Goal: Information Seeking & Learning: Learn about a topic

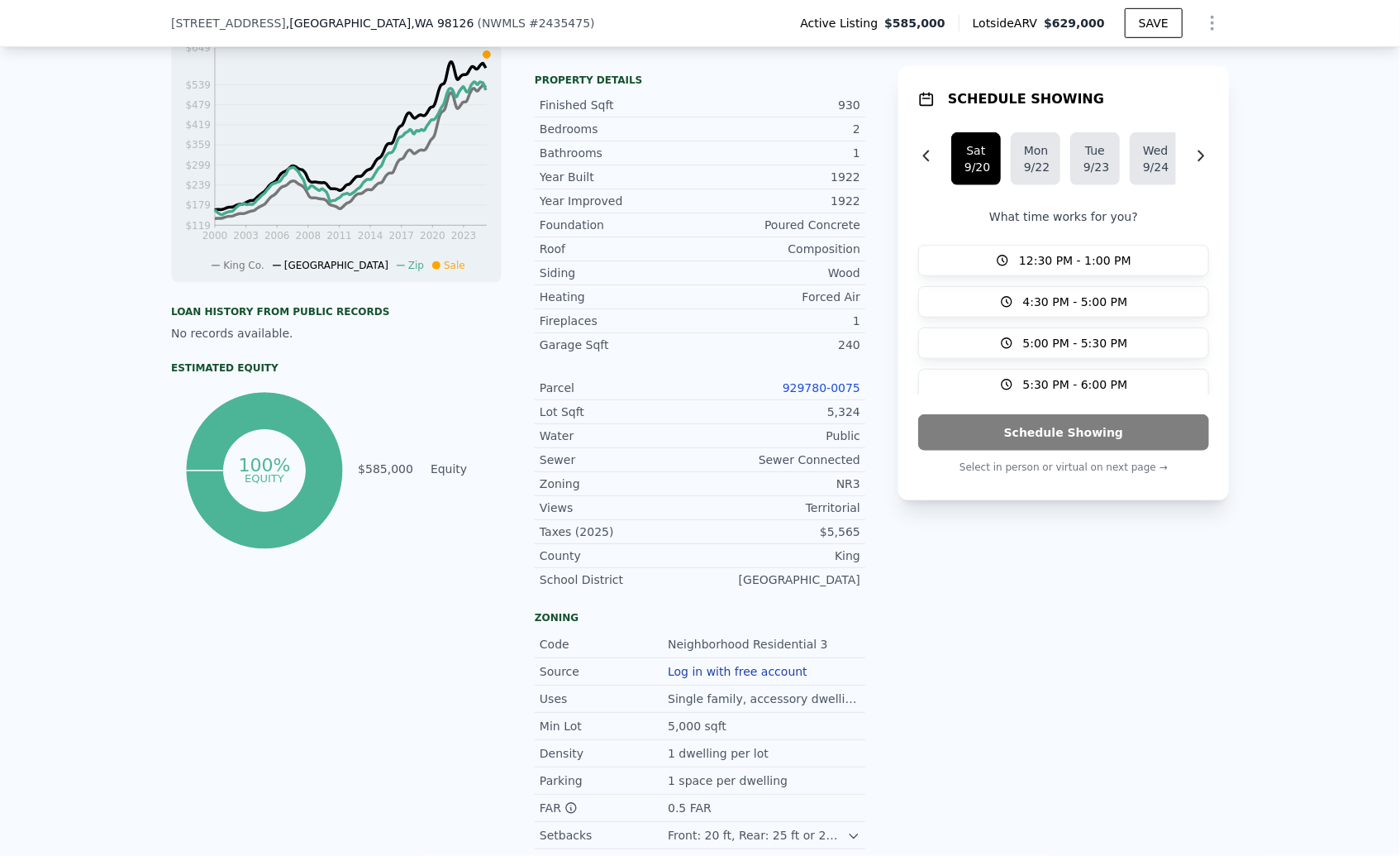
scroll to position [645, 0]
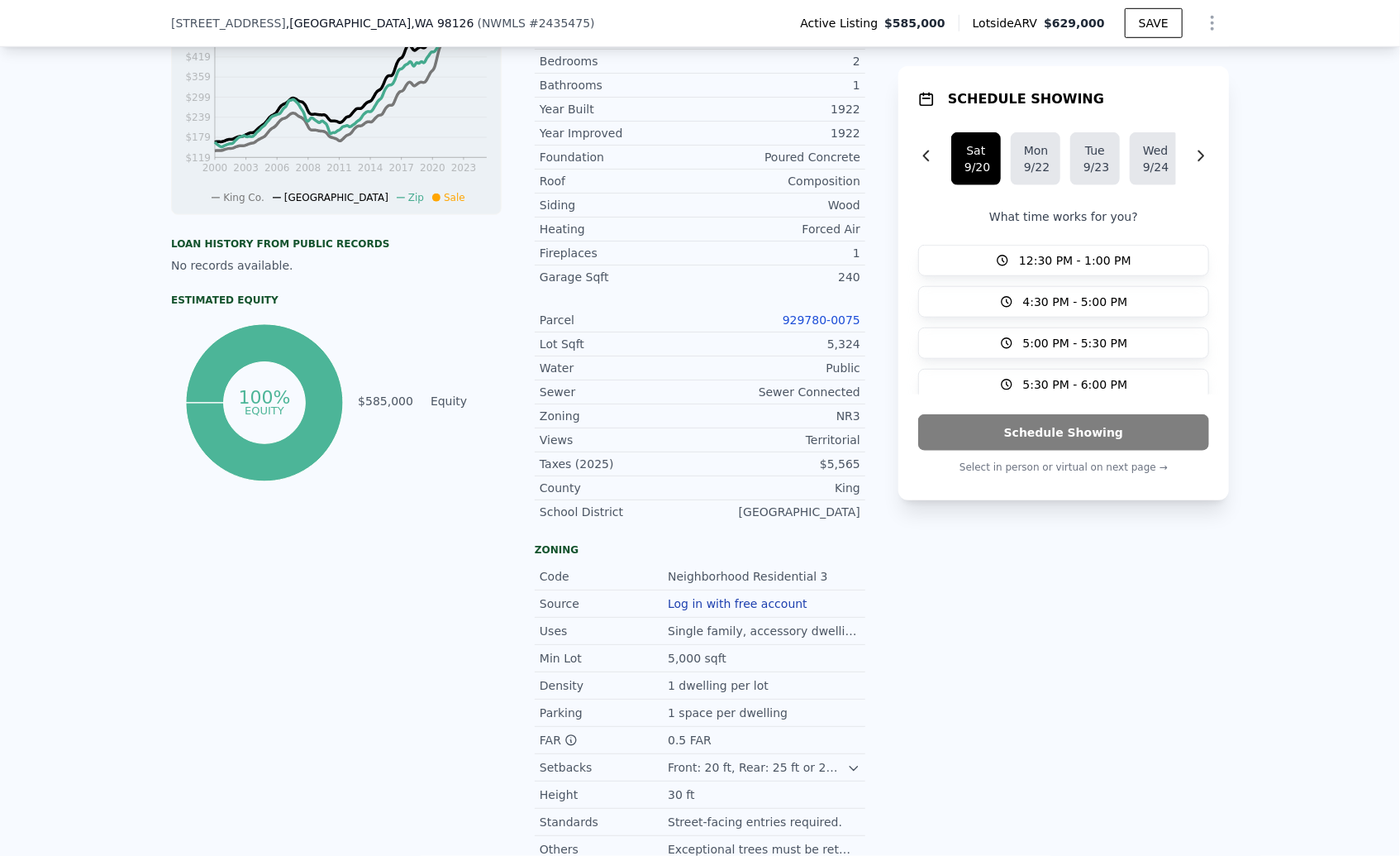
click at [829, 326] on link "929780-0075" at bounding box center [821, 319] width 77 height 13
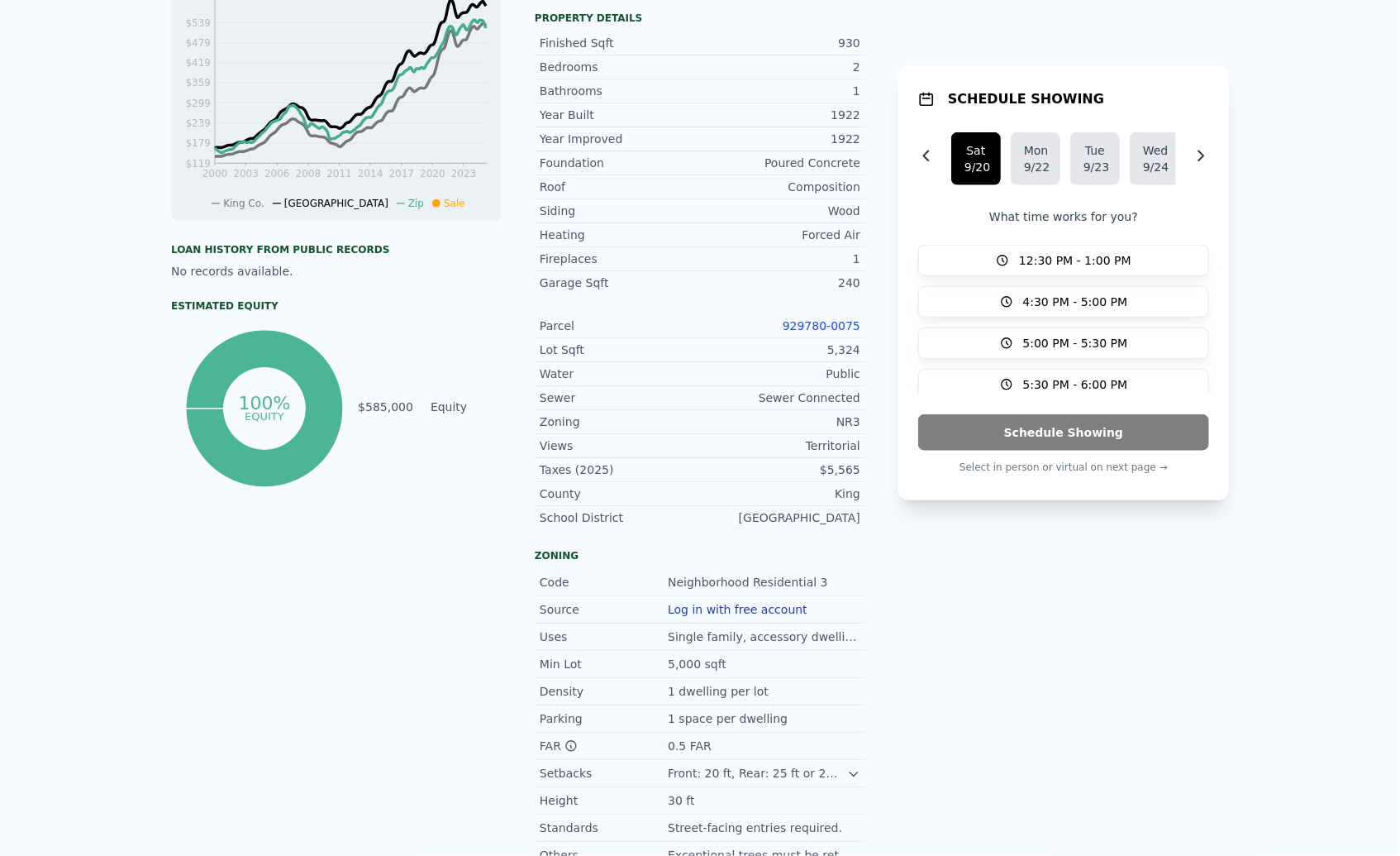
scroll to position [0, 0]
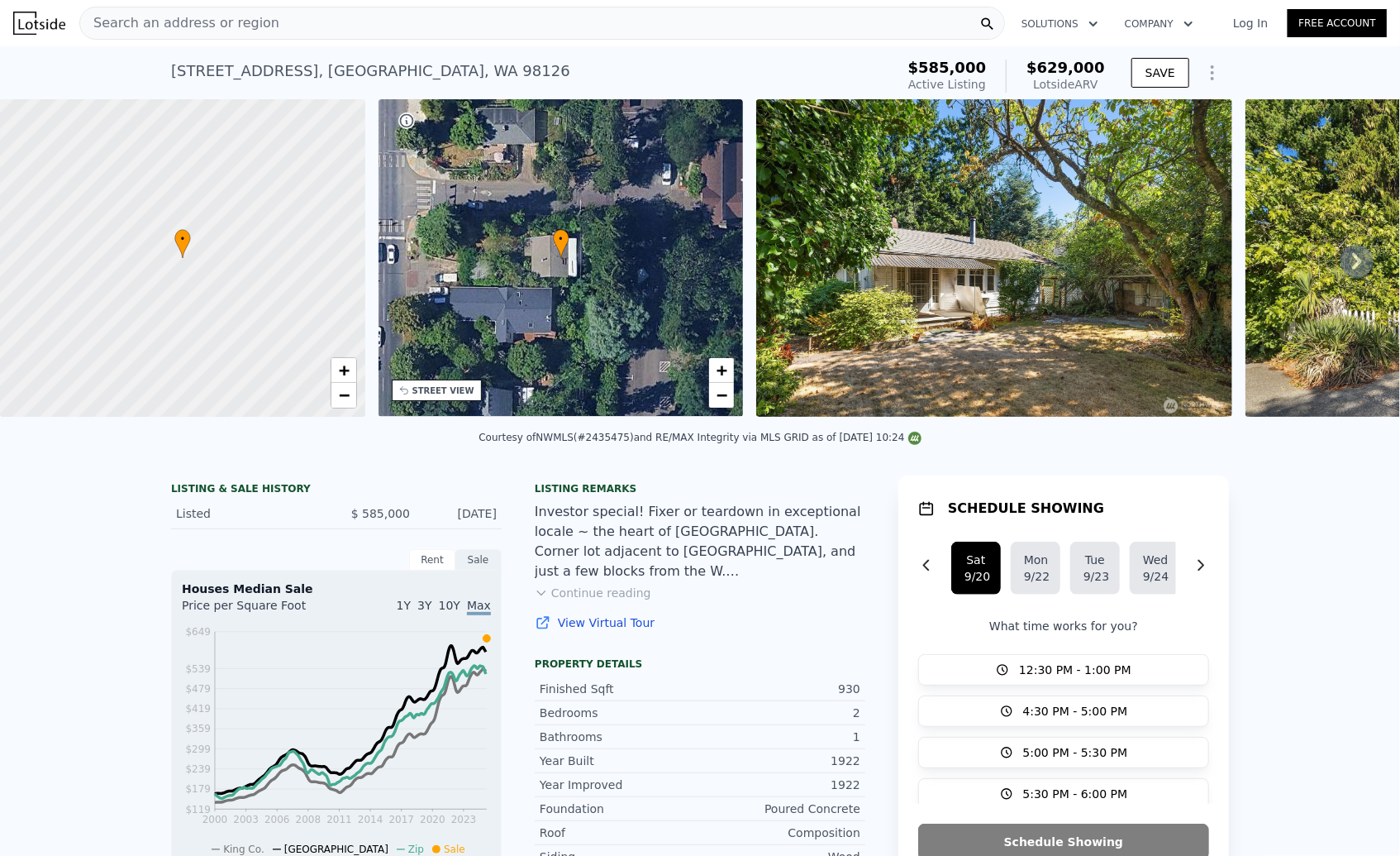
click at [214, 73] on div "5202 35th Ave SW , Seattle , WA 98126" at bounding box center [370, 70] width 399 height 23
copy div "5202 35th Ave SW , Seattle , WA 98126 Active at $585k (~ARV $629k )"
click at [520, 257] on div "• + −" at bounding box center [561, 257] width 365 height 318
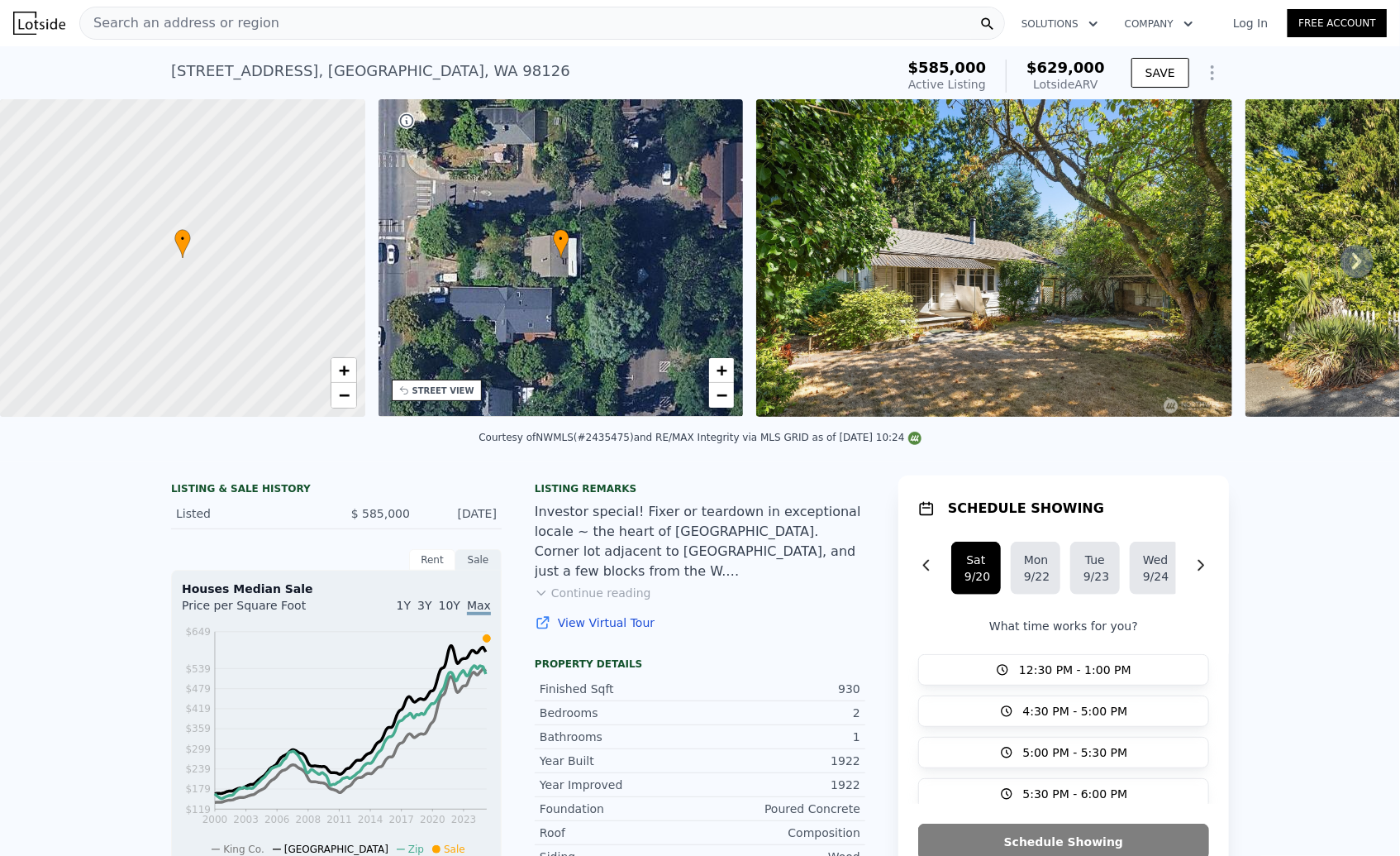
click at [294, 14] on div "Search an address or region" at bounding box center [542, 23] width 925 height 33
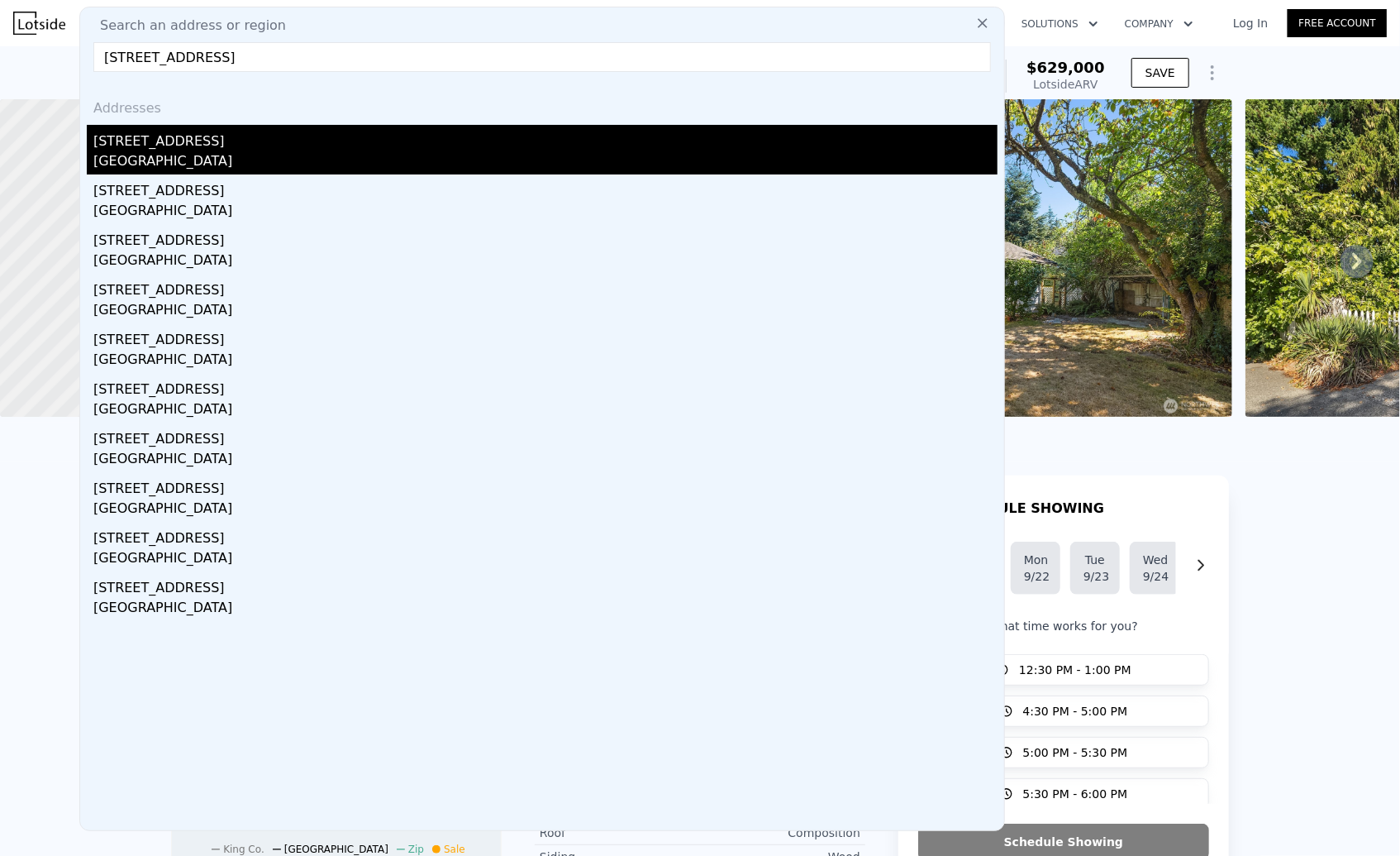
type input "4817 42nd Ave SW, Seattle, WA 98116"
click at [244, 145] on div "4817 42nd Ave SW" at bounding box center [545, 138] width 904 height 26
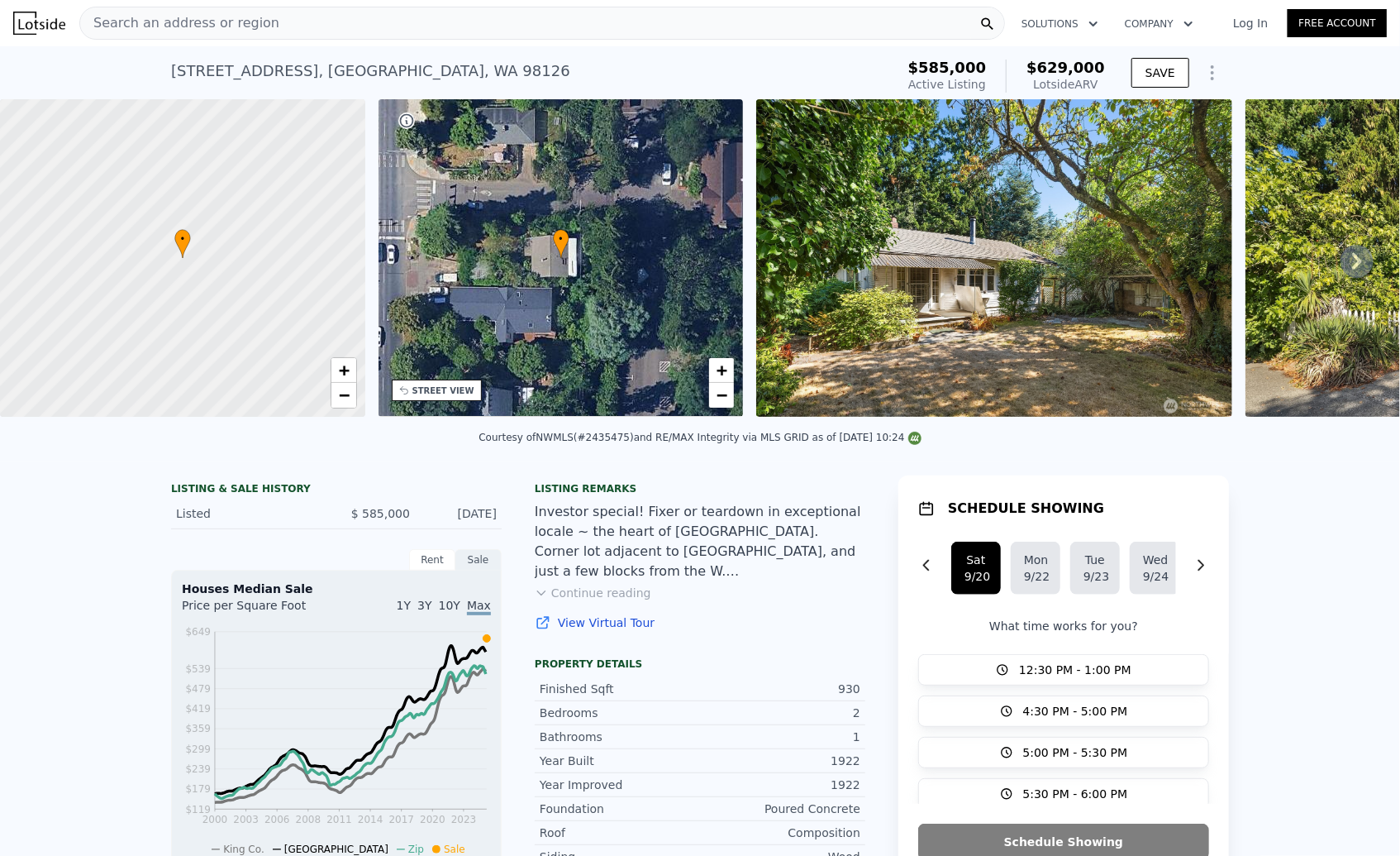
type input "3"
type input "5"
type input "2.75"
type input "1520"
type input "2800"
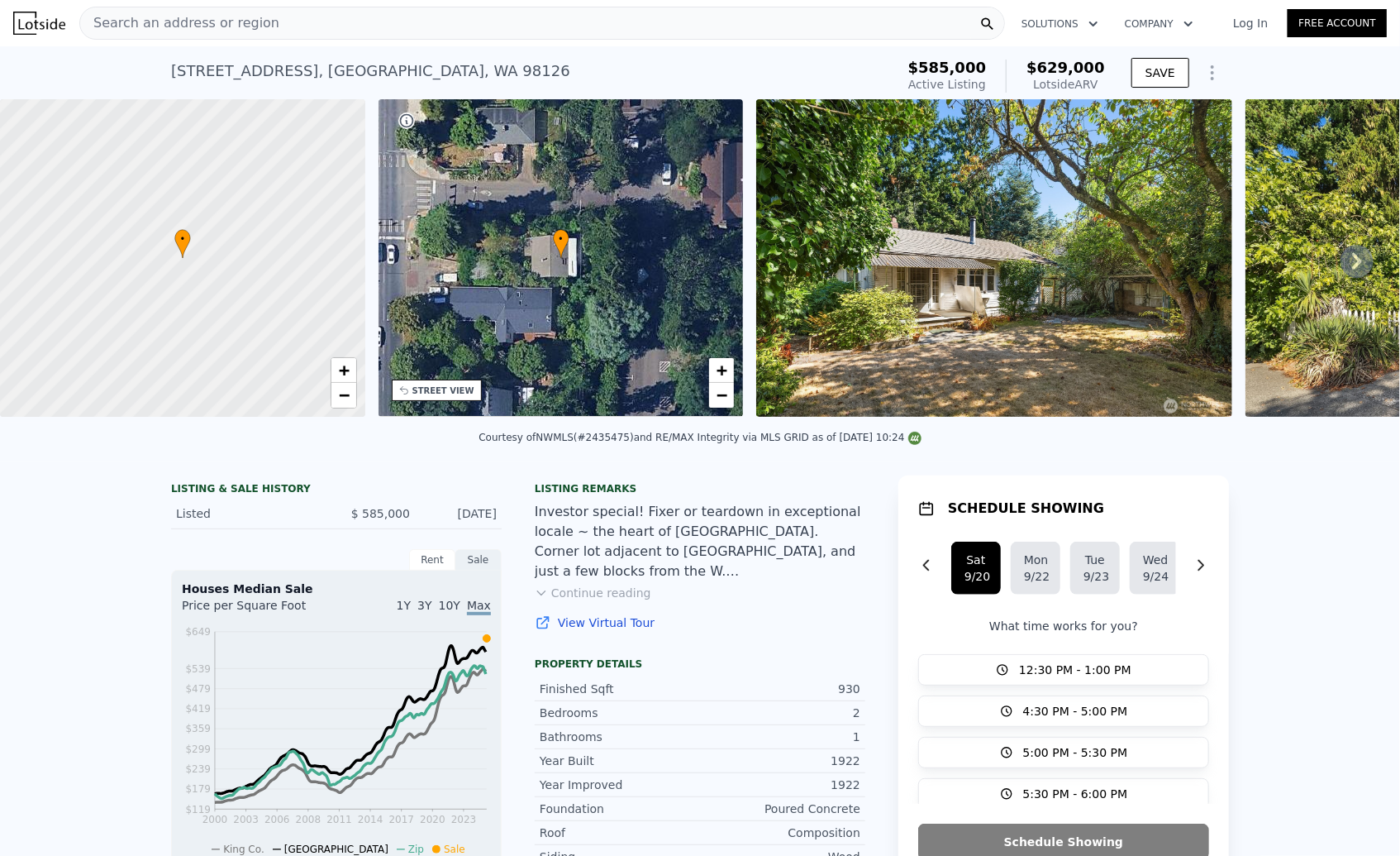
type input "3001"
type input "6500"
type input "$ 1,138,000"
type input "8"
type input "$ 237,748"
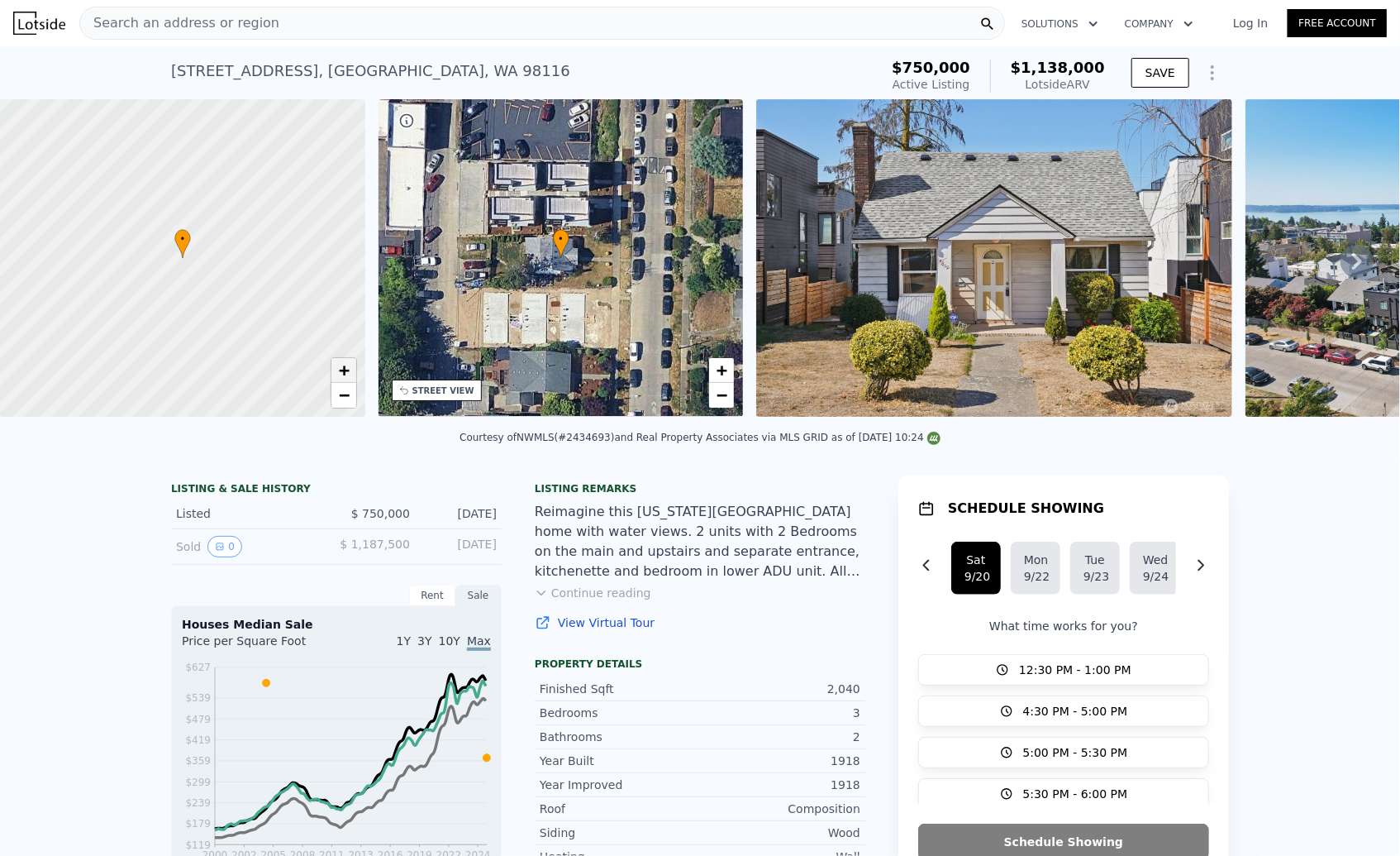
click at [346, 370] on span "+" at bounding box center [343, 370] width 10 height 21
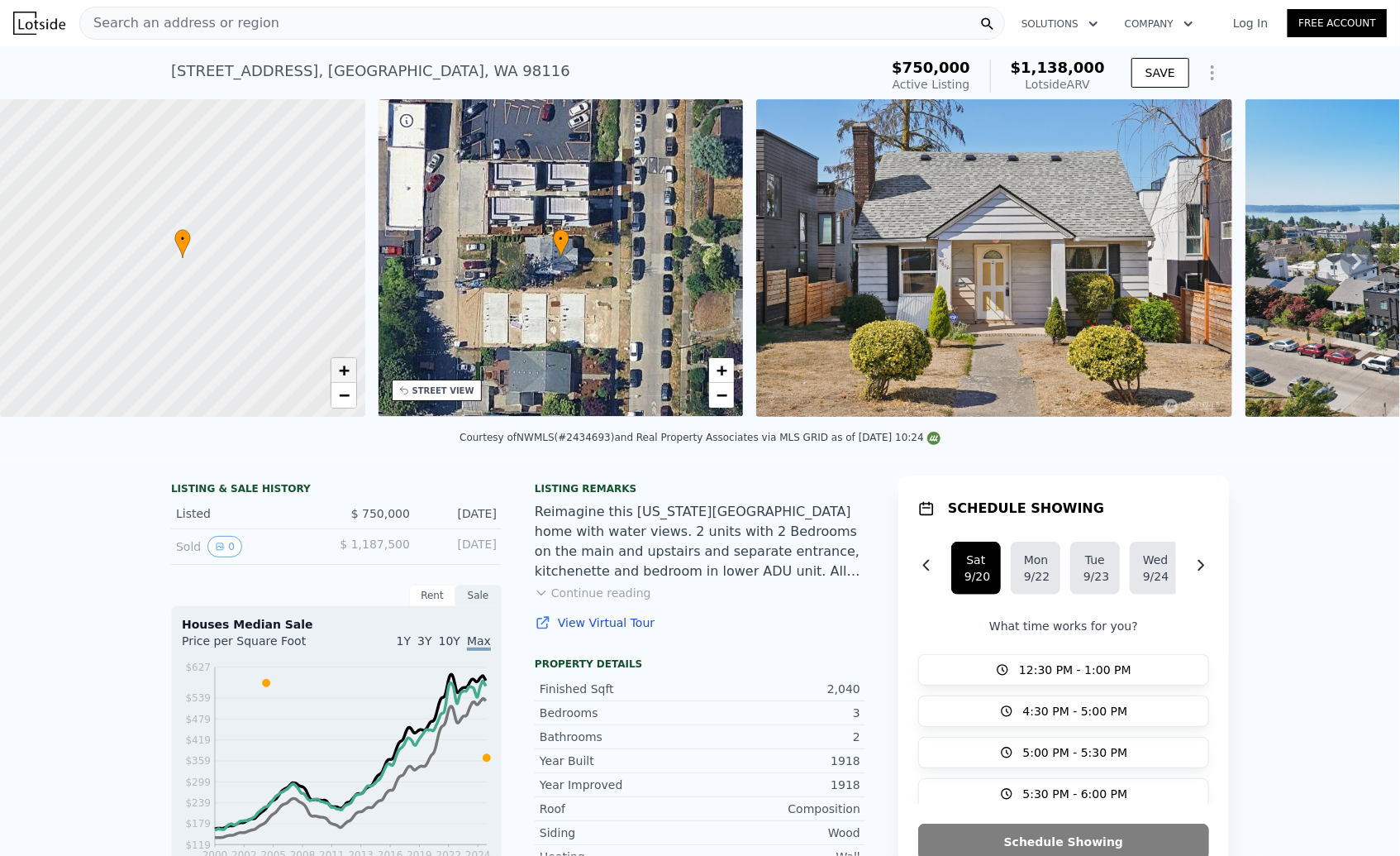
click at [346, 370] on span "+" at bounding box center [343, 370] width 10 height 21
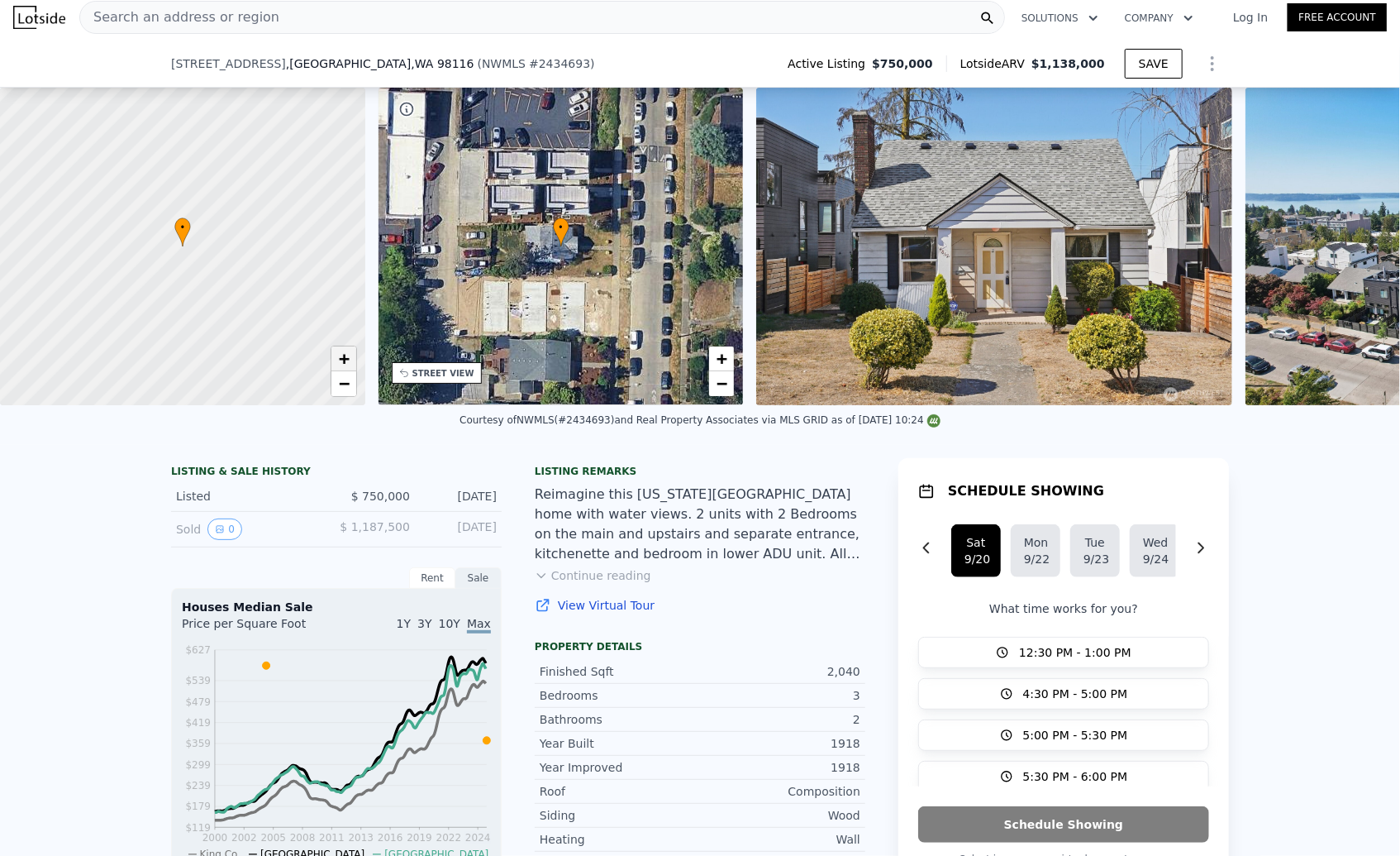
scroll to position [298, 0]
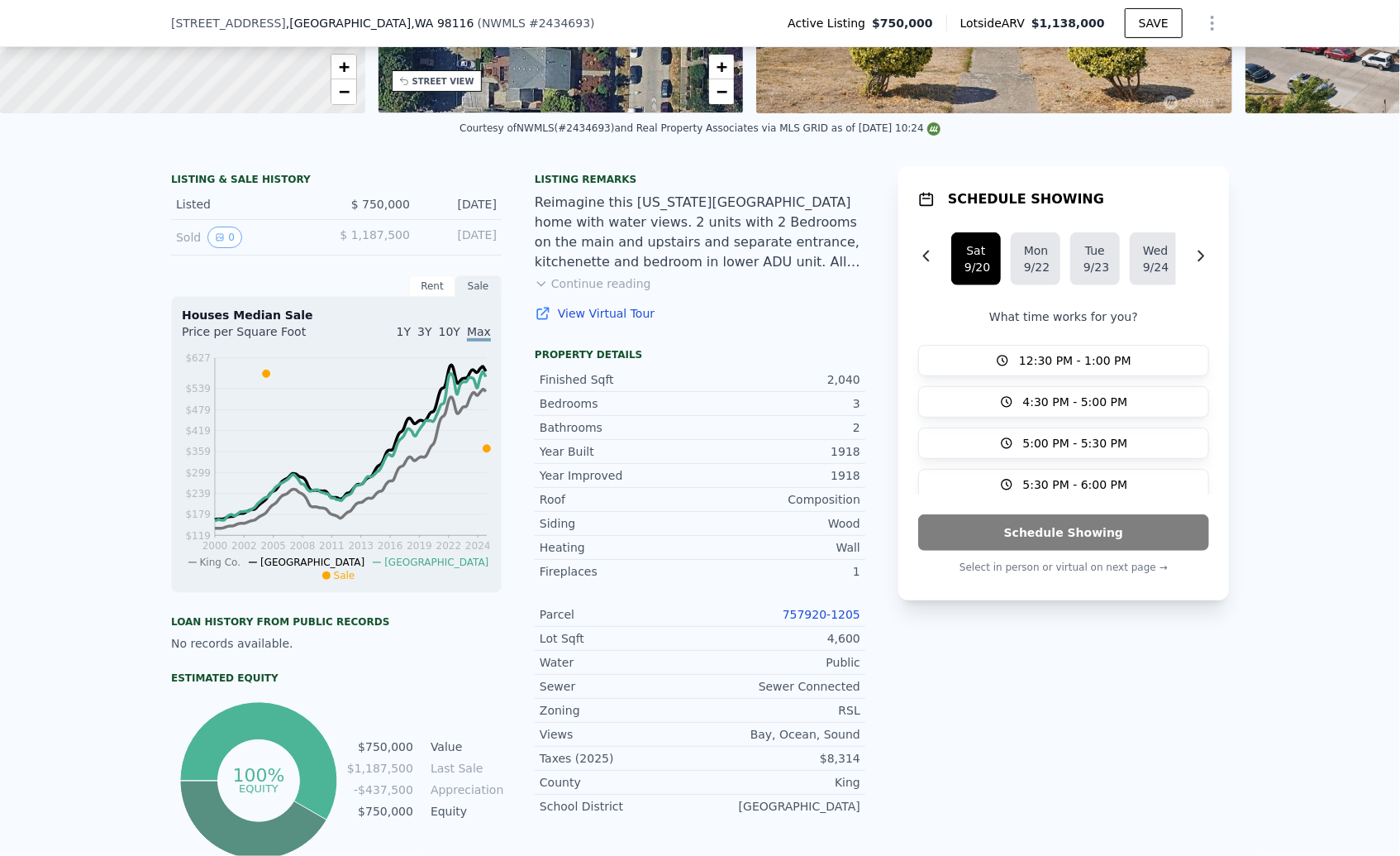
click at [830, 618] on link "757920-1205" at bounding box center [821, 614] width 77 height 13
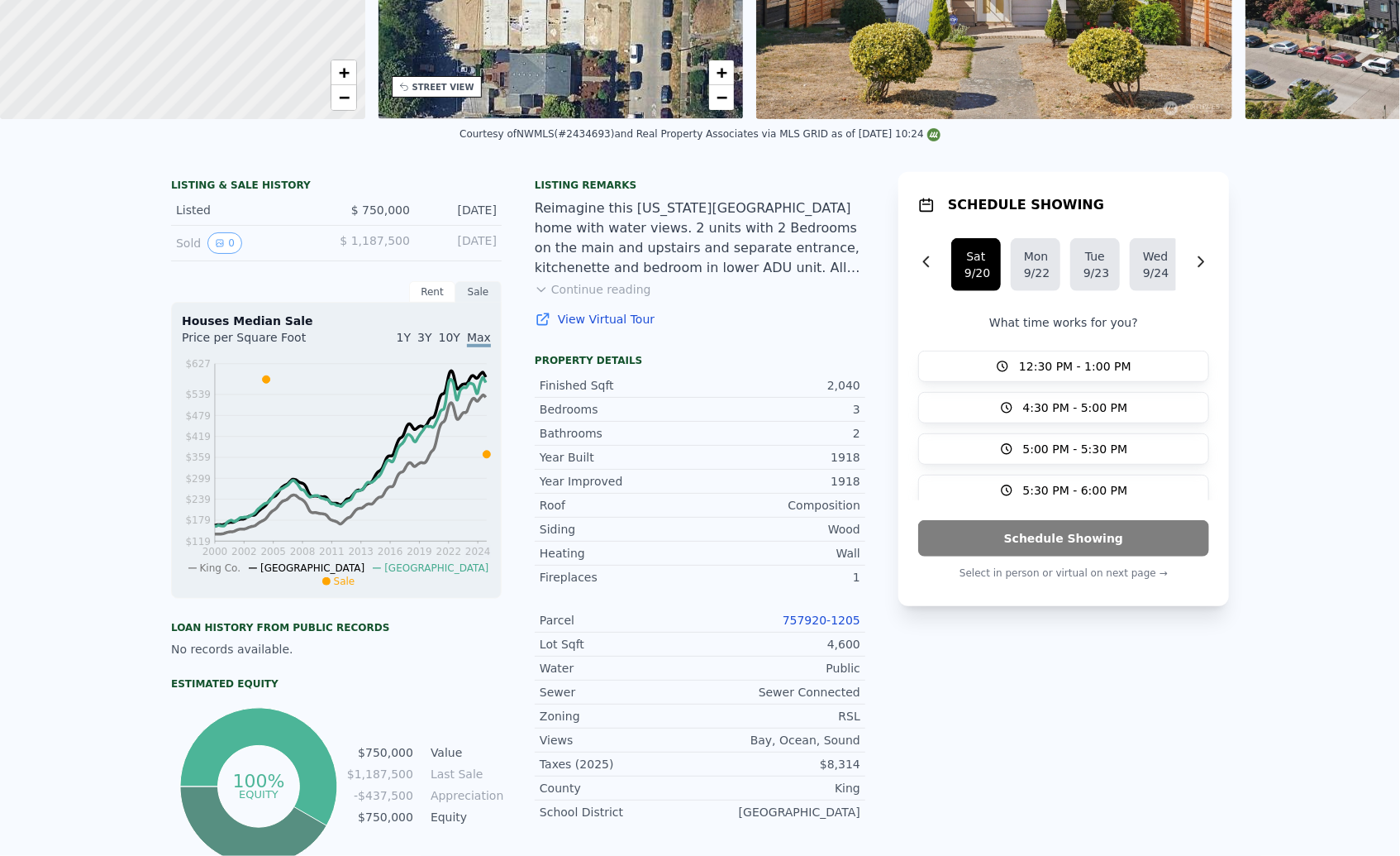
scroll to position [0, 0]
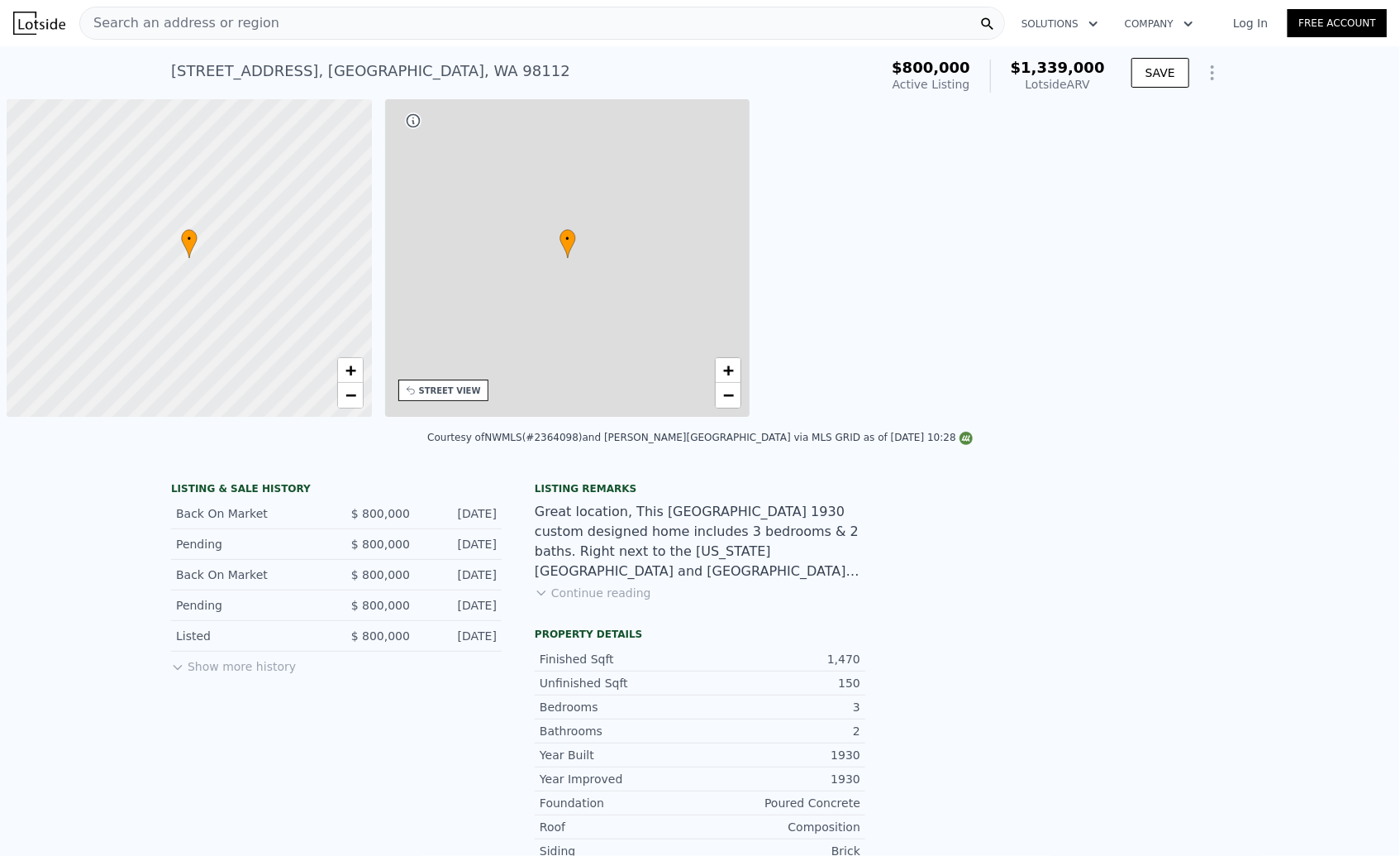
scroll to position [0, 7]
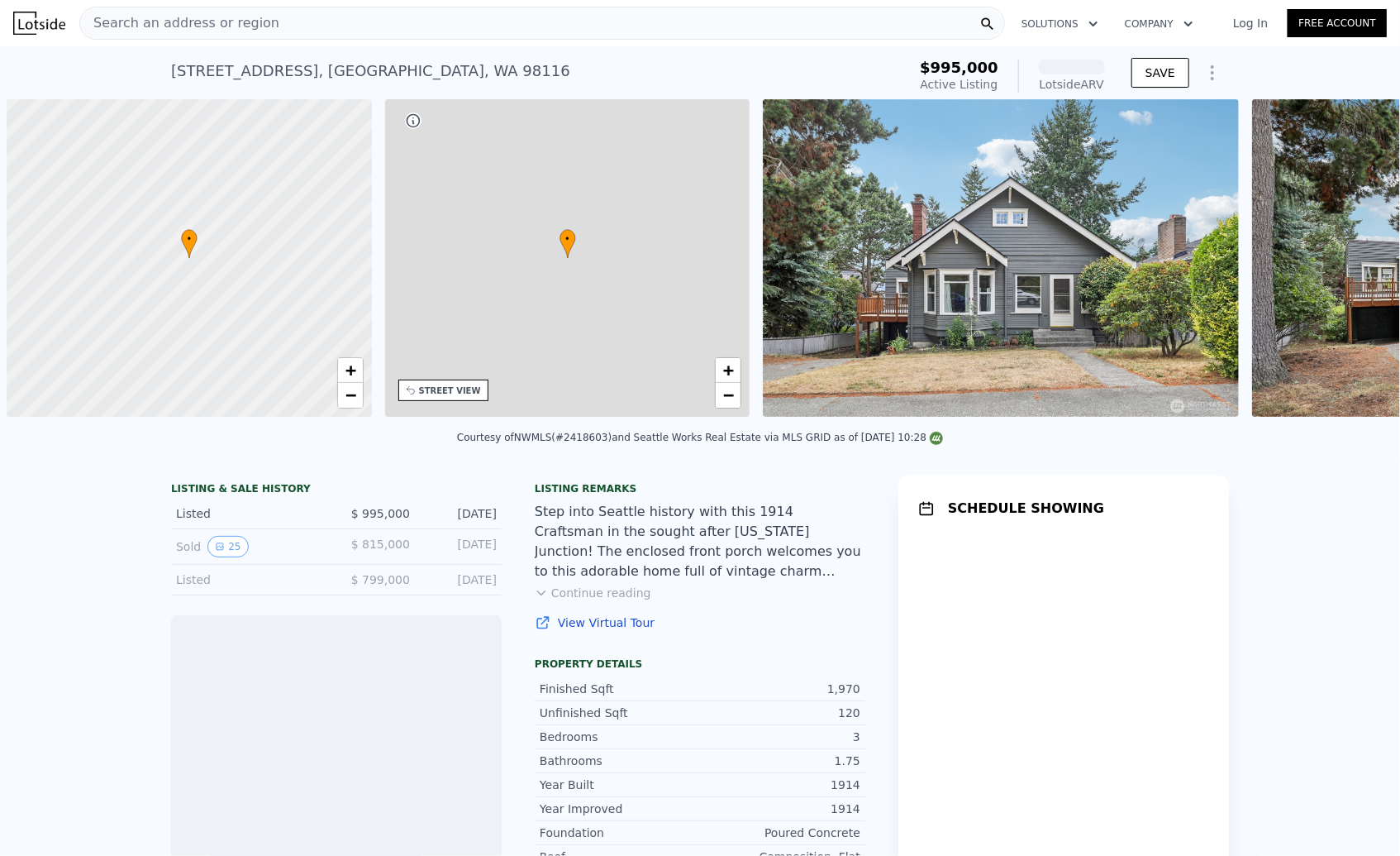
scroll to position [0, 7]
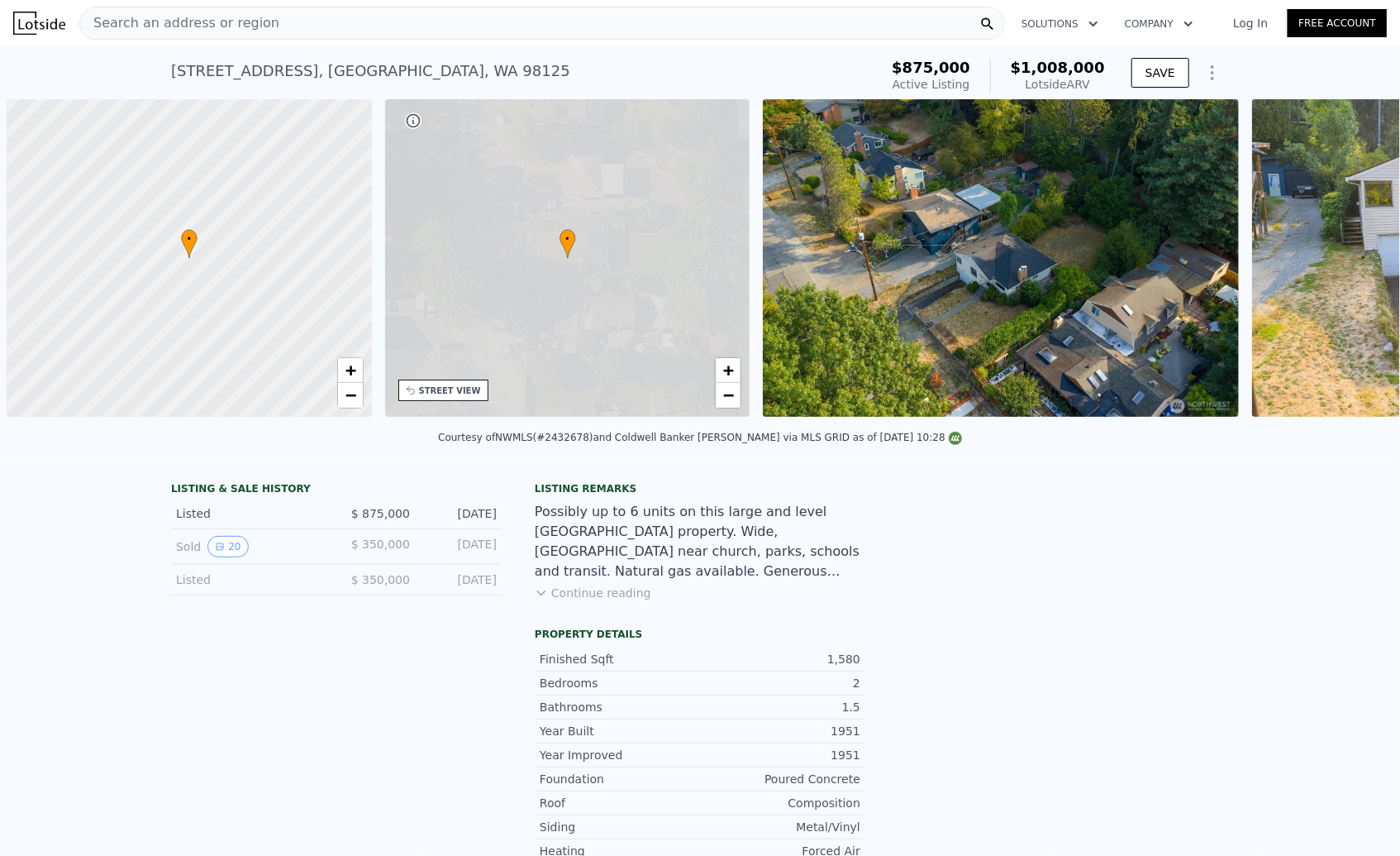
scroll to position [0, 7]
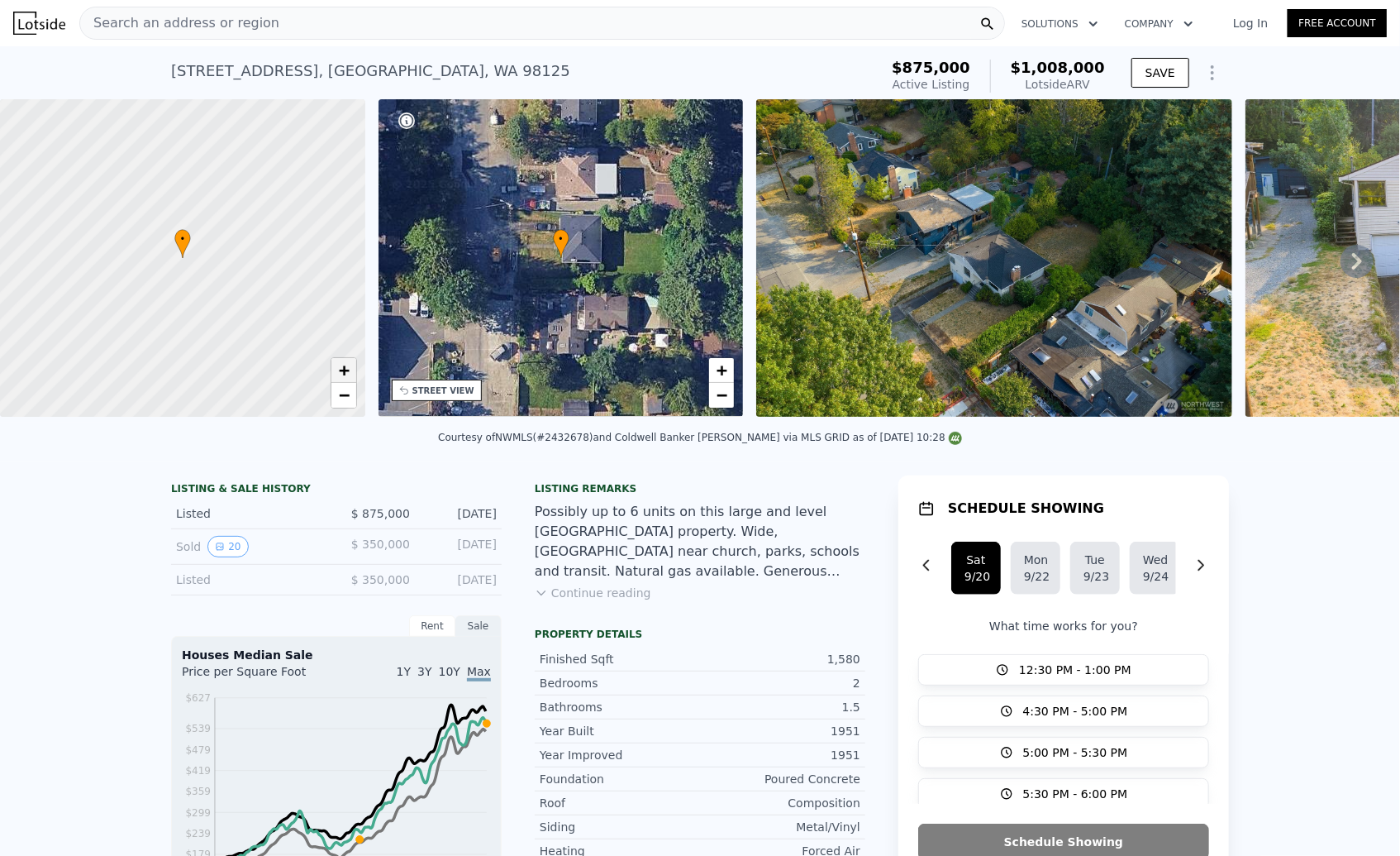
click at [333, 375] on link "+" at bounding box center [343, 371] width 25 height 25
click at [350, 371] on link "+" at bounding box center [343, 371] width 25 height 25
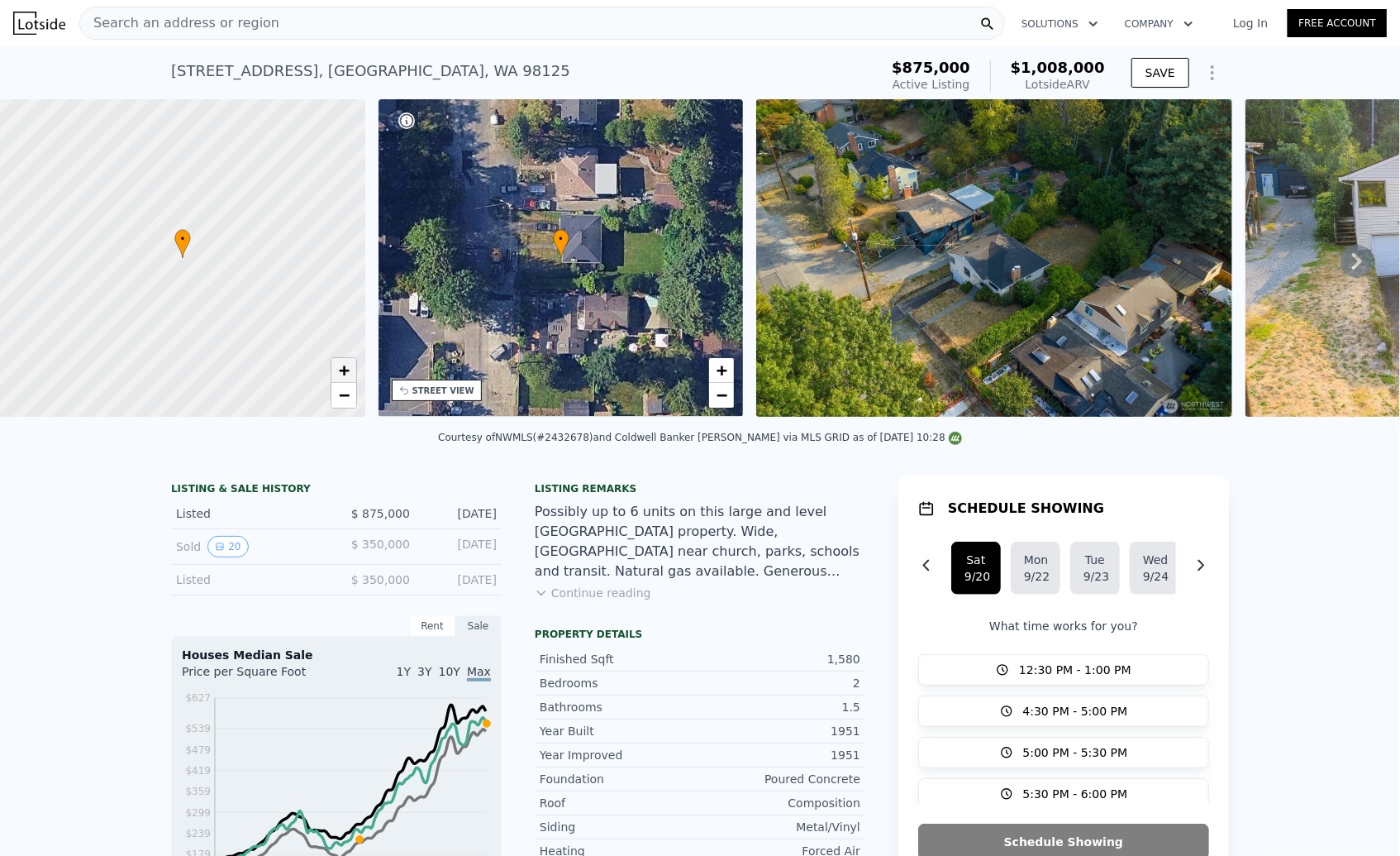
click at [350, 371] on link "+" at bounding box center [343, 371] width 25 height 25
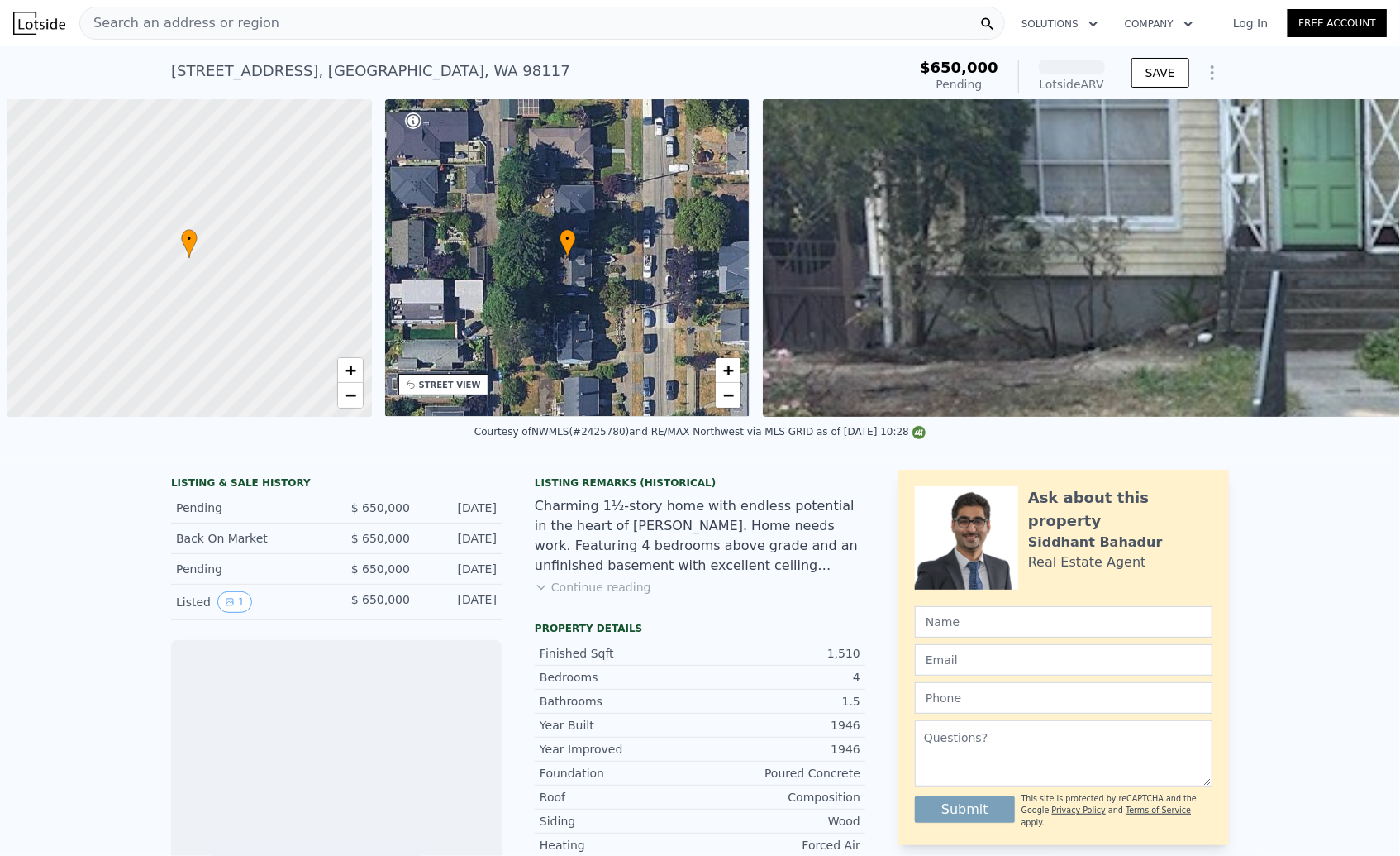
scroll to position [0, 7]
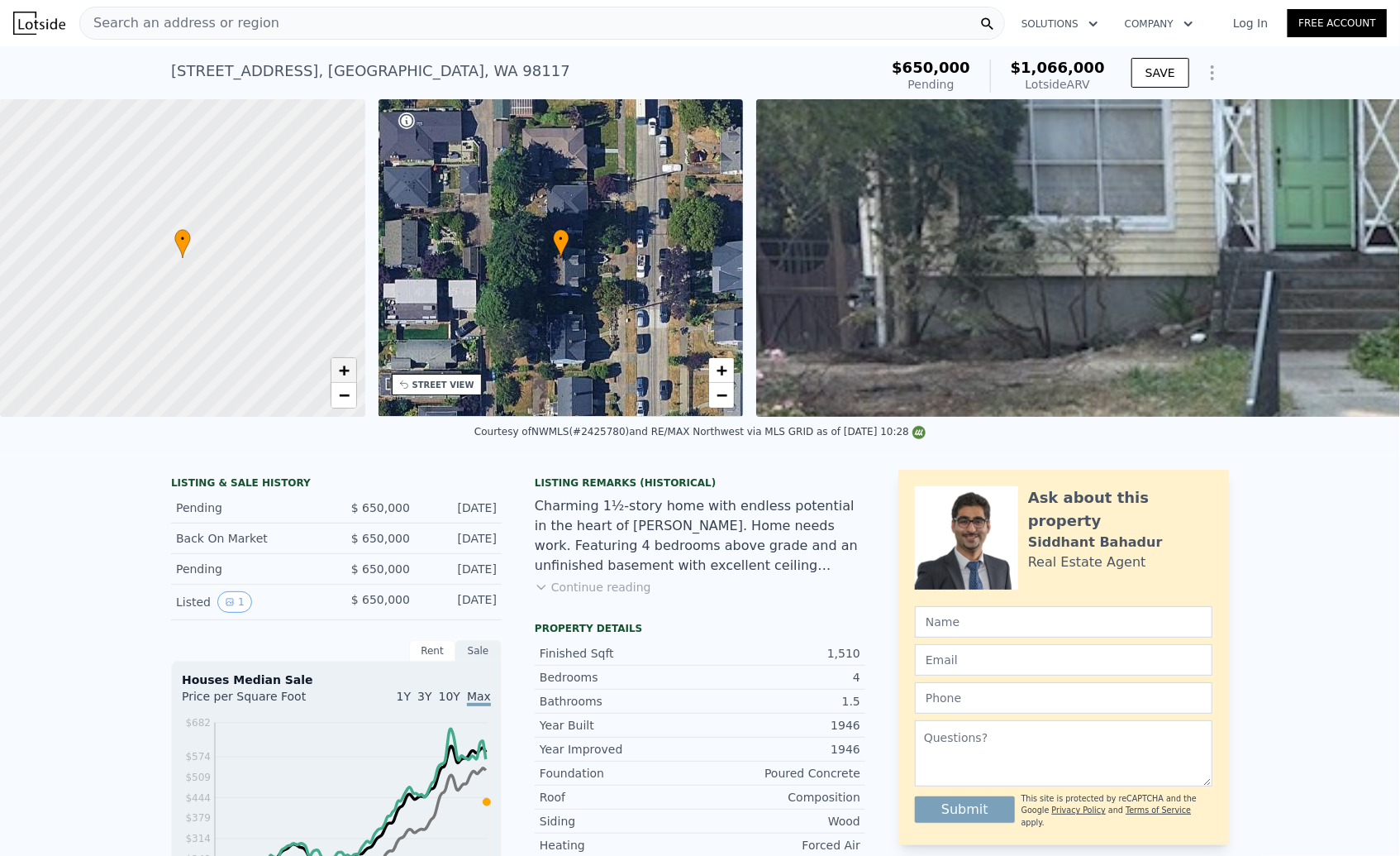
click at [350, 367] on link "+" at bounding box center [343, 371] width 25 height 25
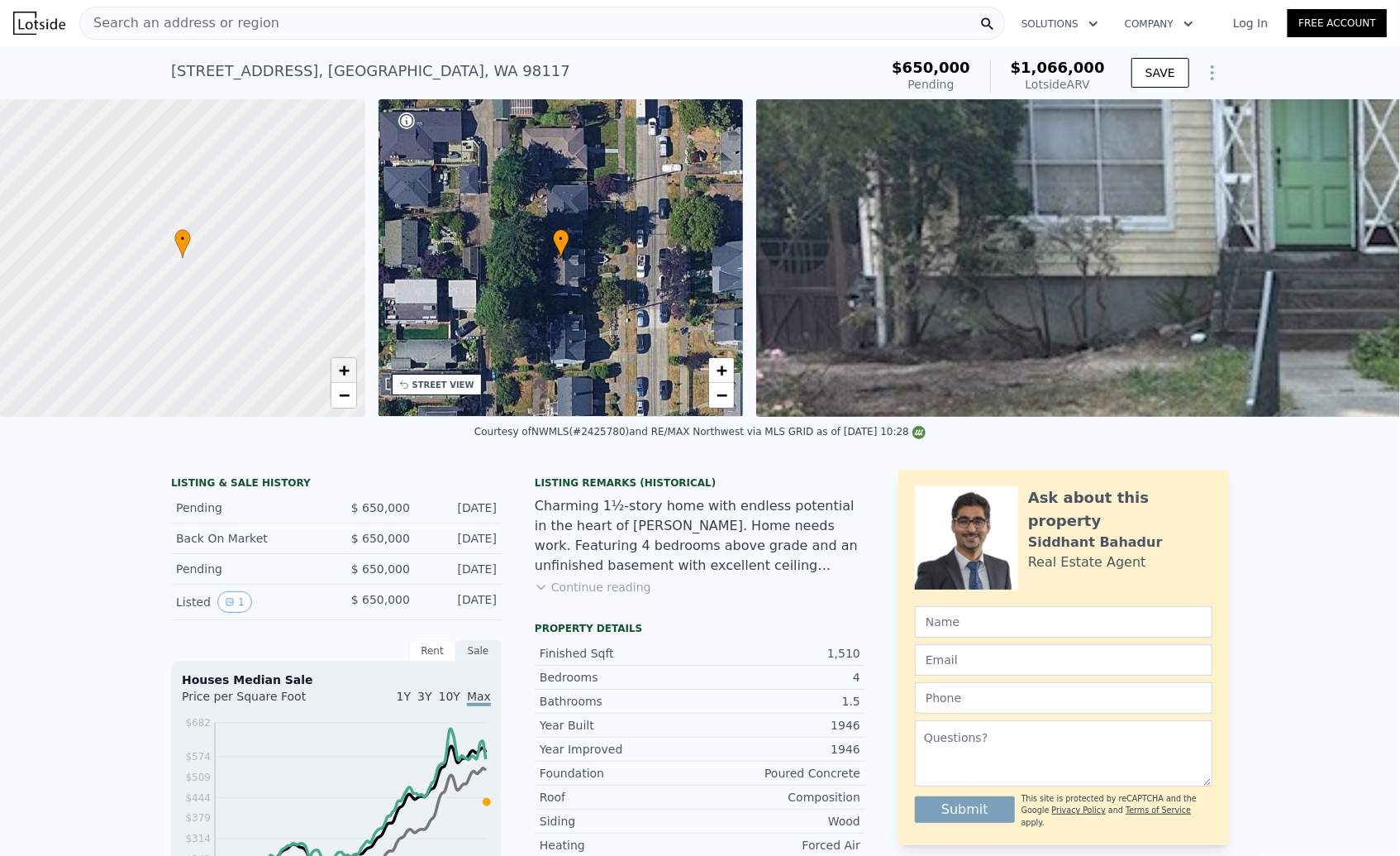
click at [350, 367] on link "+" at bounding box center [343, 371] width 25 height 25
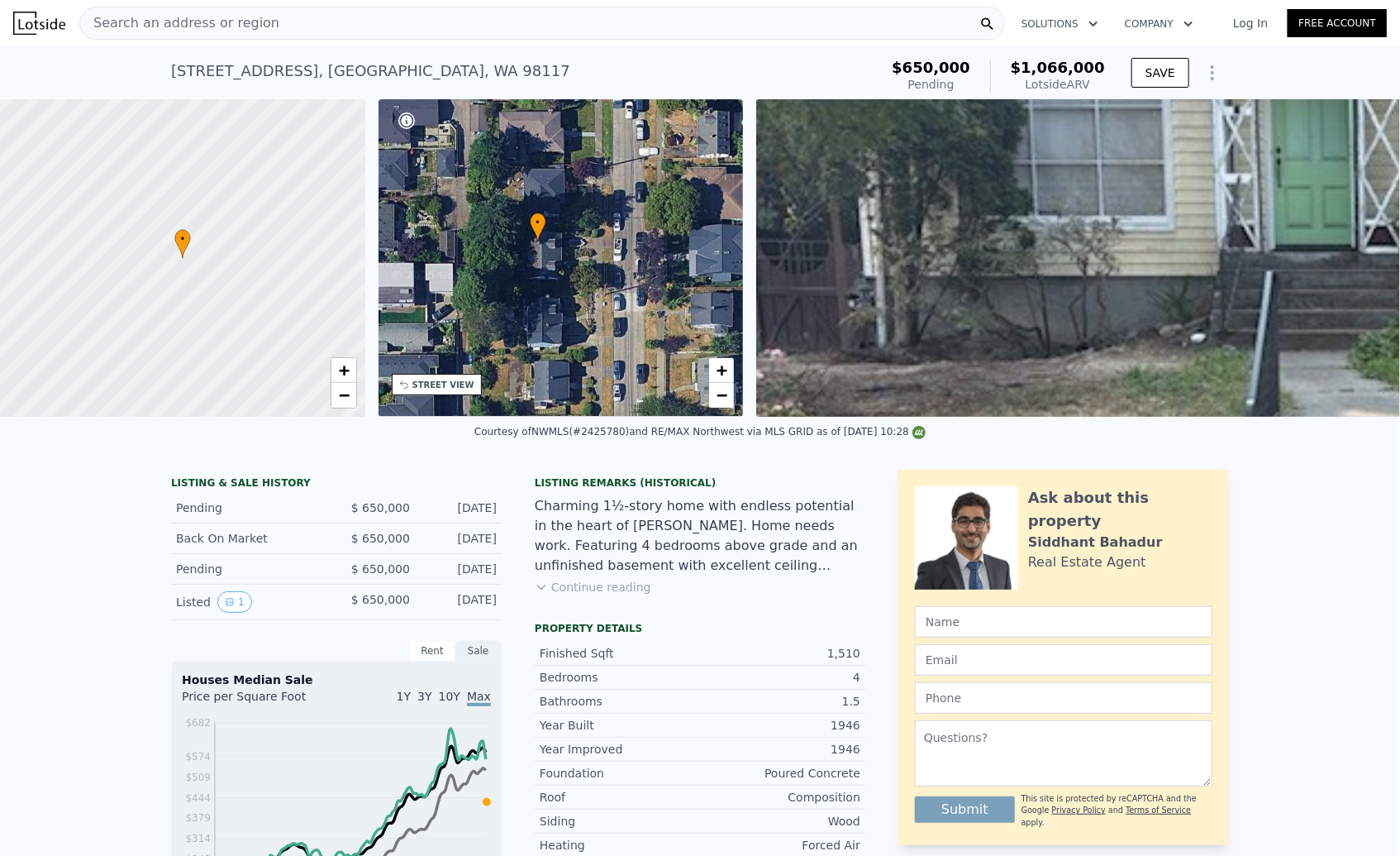
drag, startPoint x: 546, startPoint y: 290, endPoint x: 450, endPoint y: 291, distance: 96.0
click at [450, 291] on div "• + −" at bounding box center [561, 257] width 365 height 318
drag, startPoint x: 194, startPoint y: 321, endPoint x: 221, endPoint y: 320, distance: 27.0
click at [221, 320] on div at bounding box center [183, 258] width 438 height 381
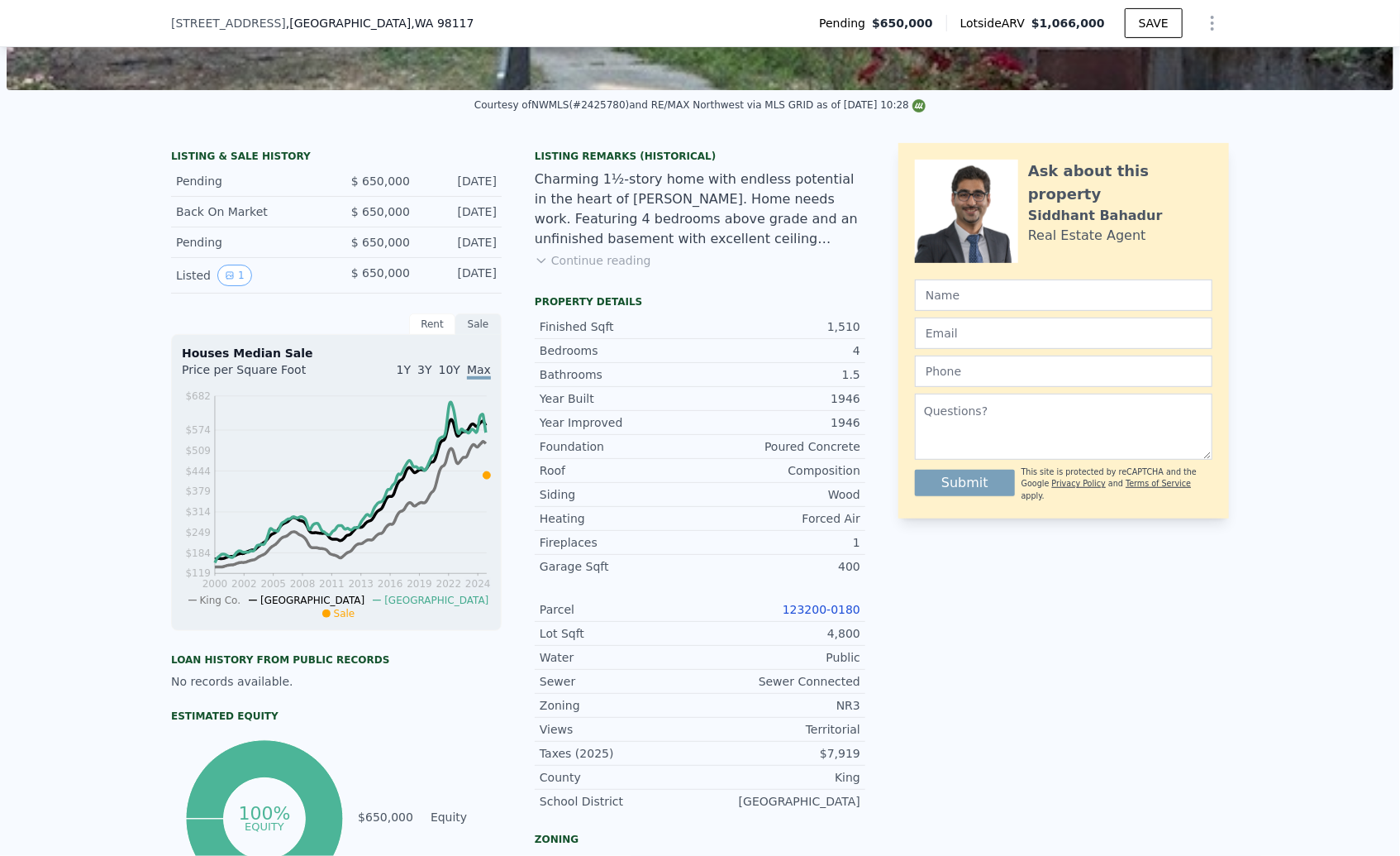
scroll to position [516, 0]
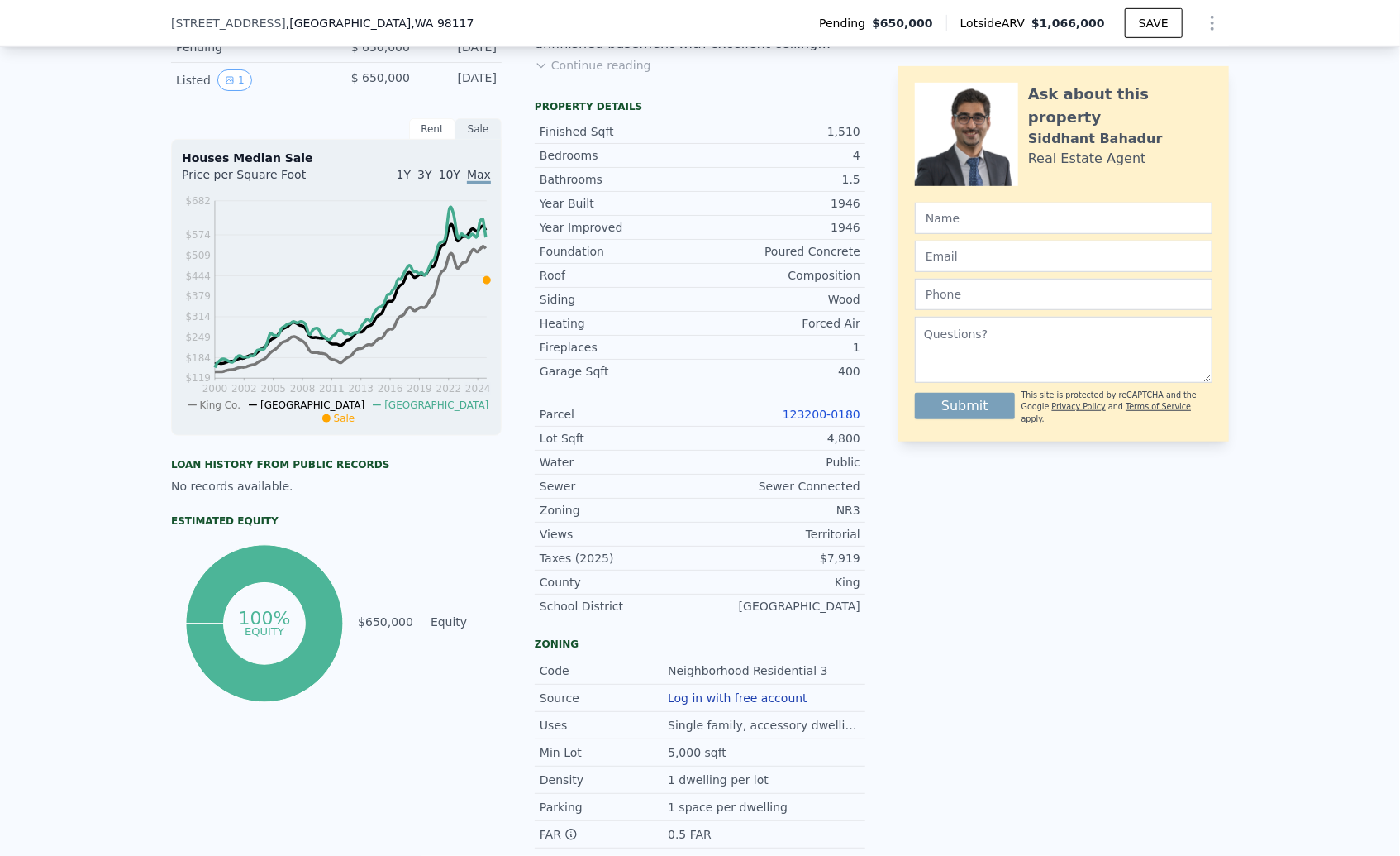
click at [817, 419] on link "123200-0180" at bounding box center [821, 414] width 77 height 13
